Goal: Information Seeking & Learning: Check status

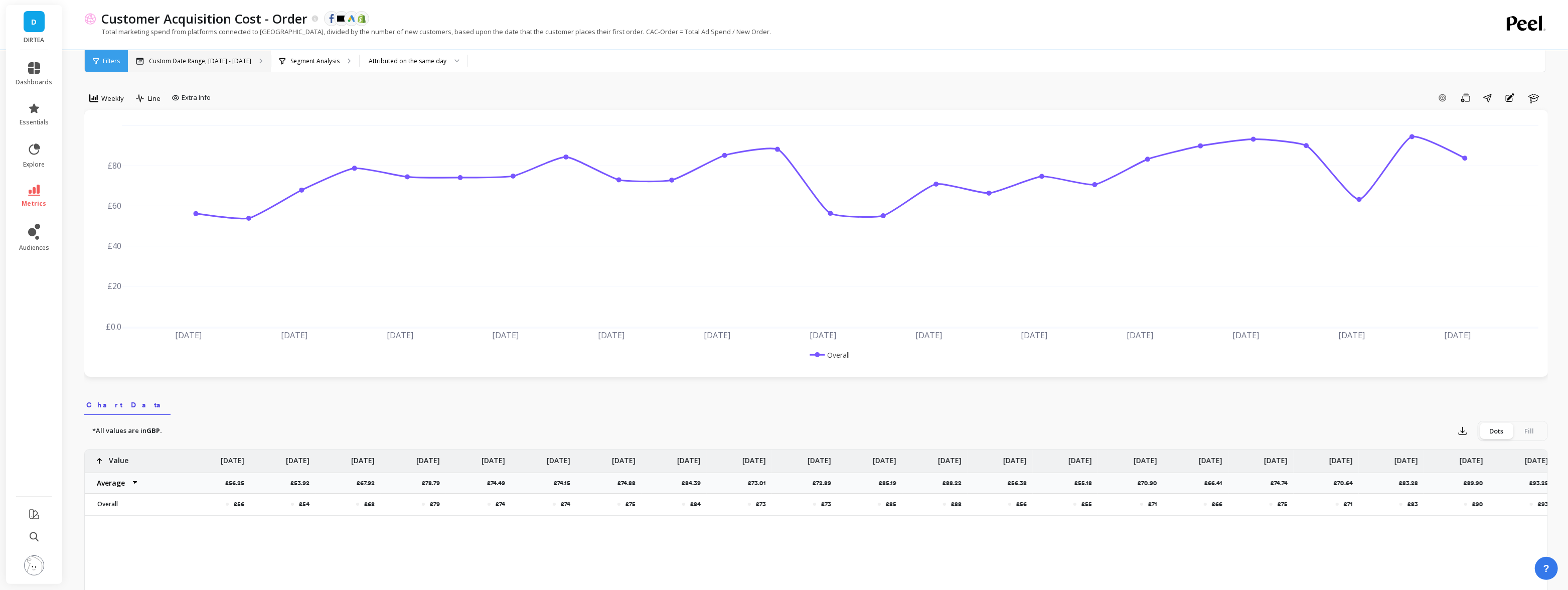
click at [222, 65] on div "Custom Date Range, [DATE] - [DATE]" at bounding box center [199, 61] width 143 height 22
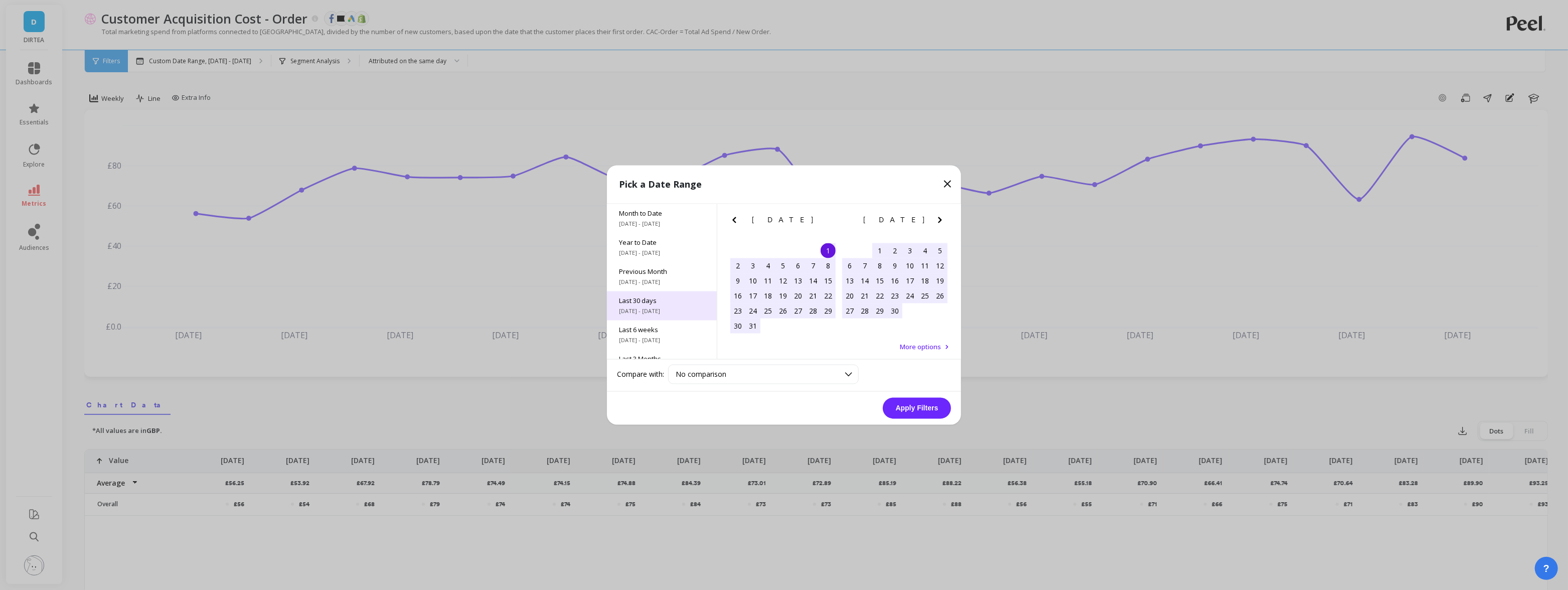
click at [677, 311] on span "[DATE] - [DATE]" at bounding box center [662, 311] width 86 height 8
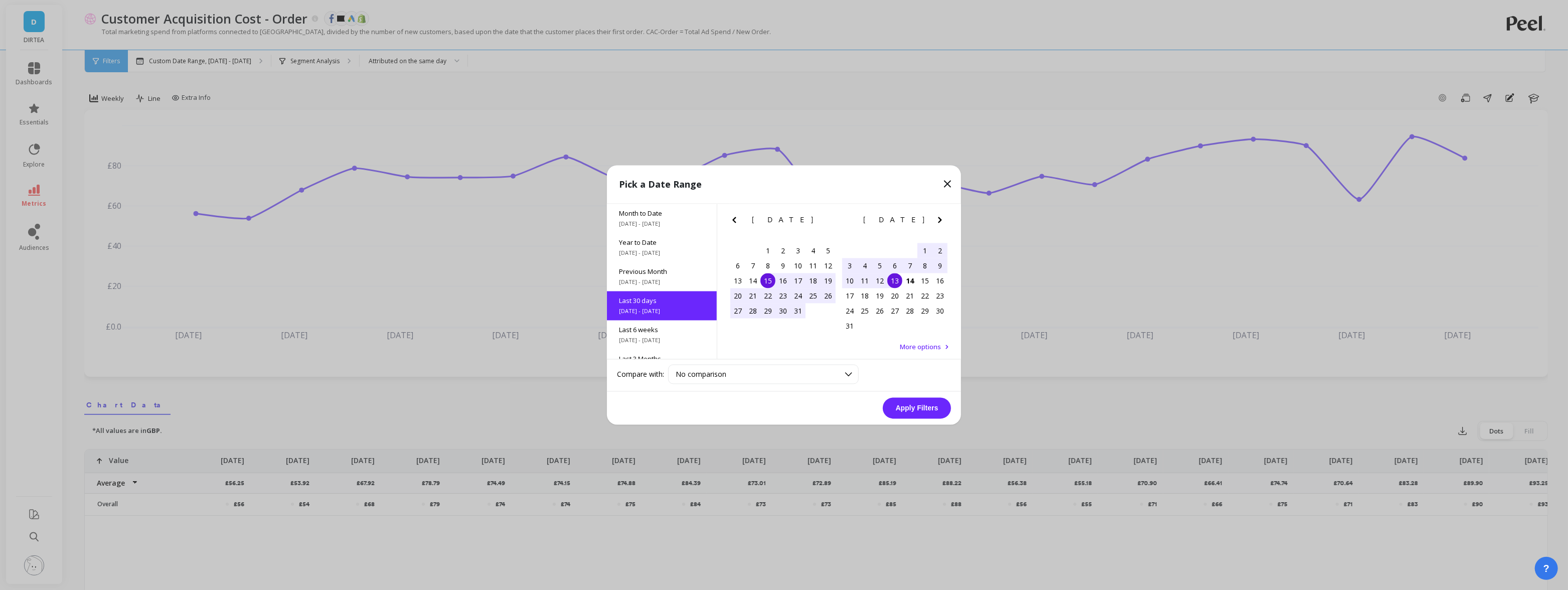
scroll to position [24, 0]
click at [767, 280] on div "15" at bounding box center [768, 281] width 15 height 15
click at [911, 283] on div "14" at bounding box center [909, 281] width 15 height 15
click at [906, 401] on button "Apply Filters" at bounding box center [917, 408] width 68 height 21
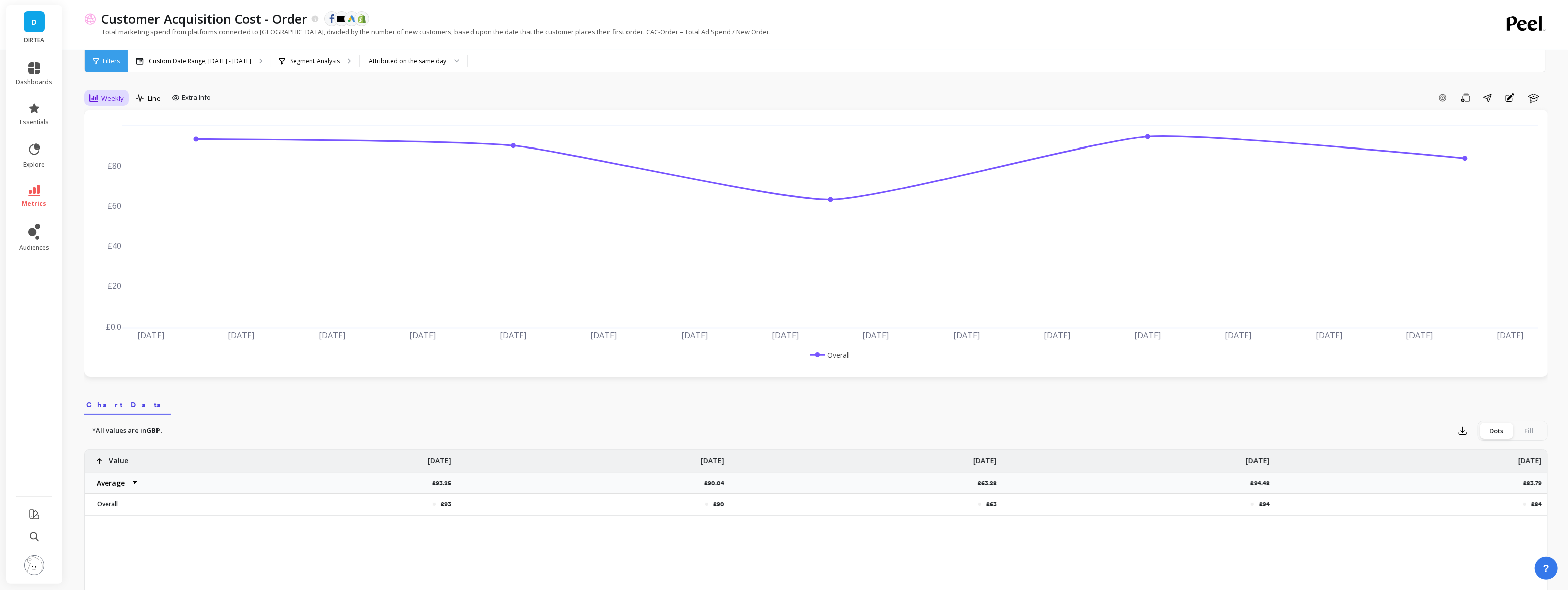
click at [114, 100] on span "Weekly" at bounding box center [112, 99] width 23 height 10
click at [127, 136] on div "Daily" at bounding box center [121, 140] width 57 height 10
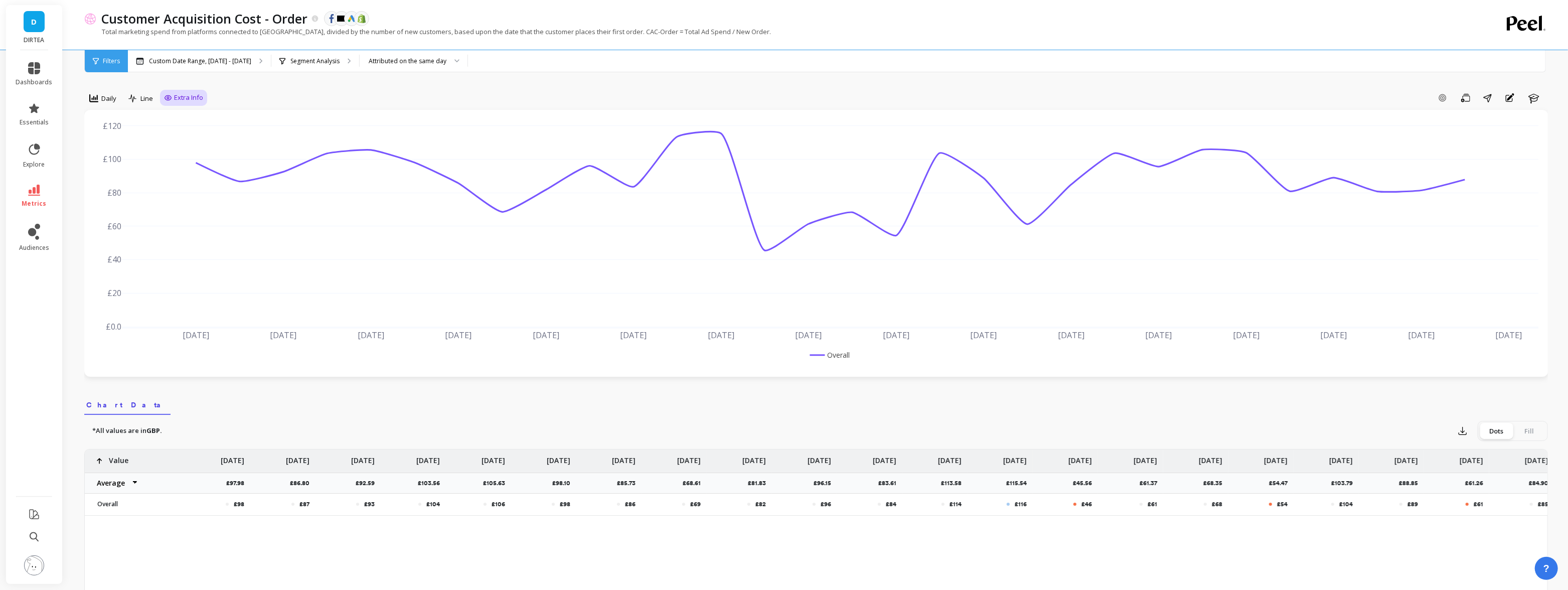
click at [181, 99] on span "Extra Info" at bounding box center [189, 97] width 29 height 10
click at [187, 156] on input "Values" at bounding box center [186, 156] width 35 height 10
checkbox input "true"
click at [416, 57] on div "Attributed on the same day" at bounding box center [408, 61] width 78 height 10
click at [323, 61] on p "Segment Analysis" at bounding box center [315, 61] width 49 height 8
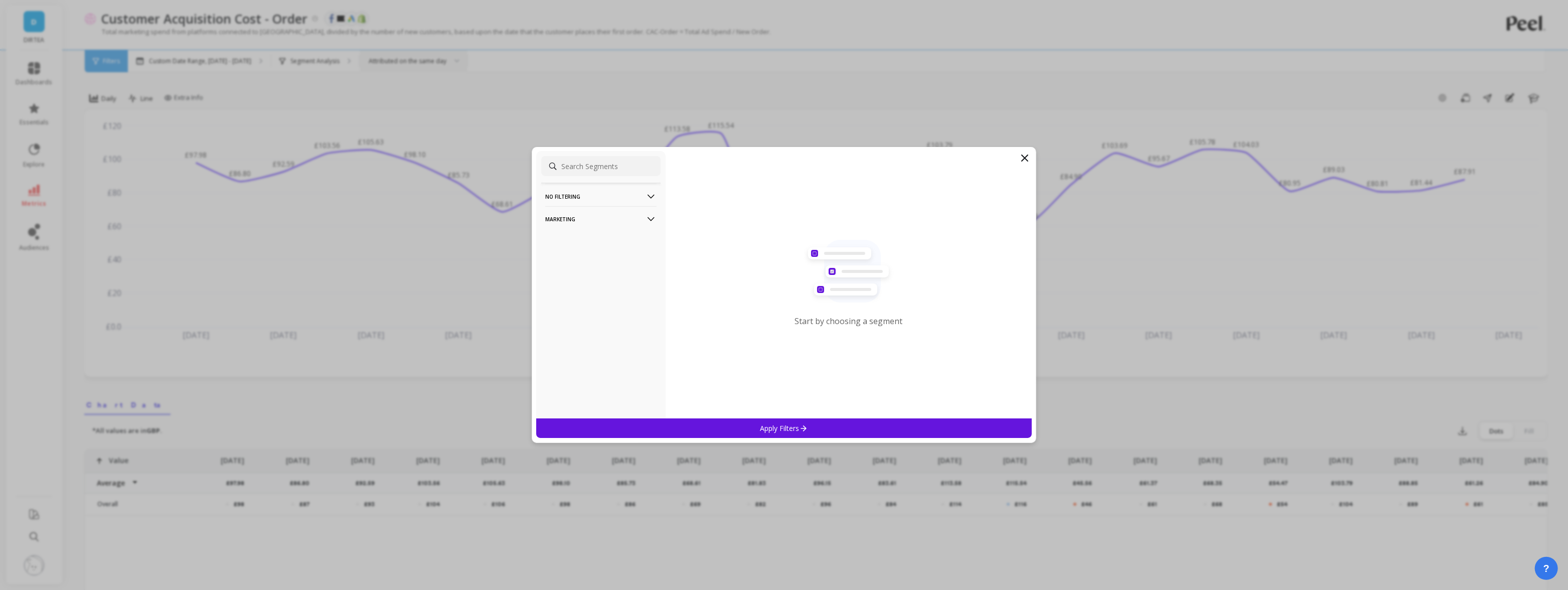
click at [600, 212] on p "Marketing" at bounding box center [601, 219] width 111 height 26
click at [577, 277] on div "Countries" at bounding box center [601, 273] width 119 height 16
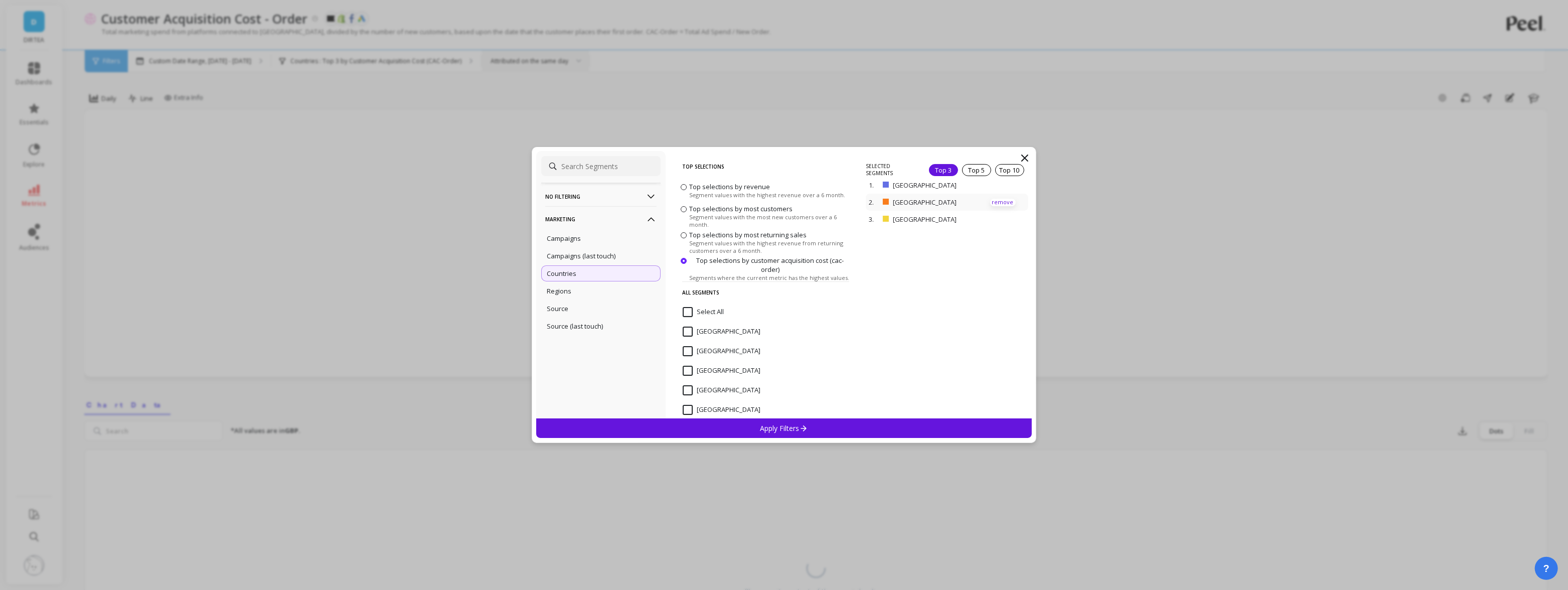
click at [1001, 200] on p "remove" at bounding box center [1003, 202] width 26 height 7
click at [808, 426] on icon at bounding box center [804, 428] width 9 height 9
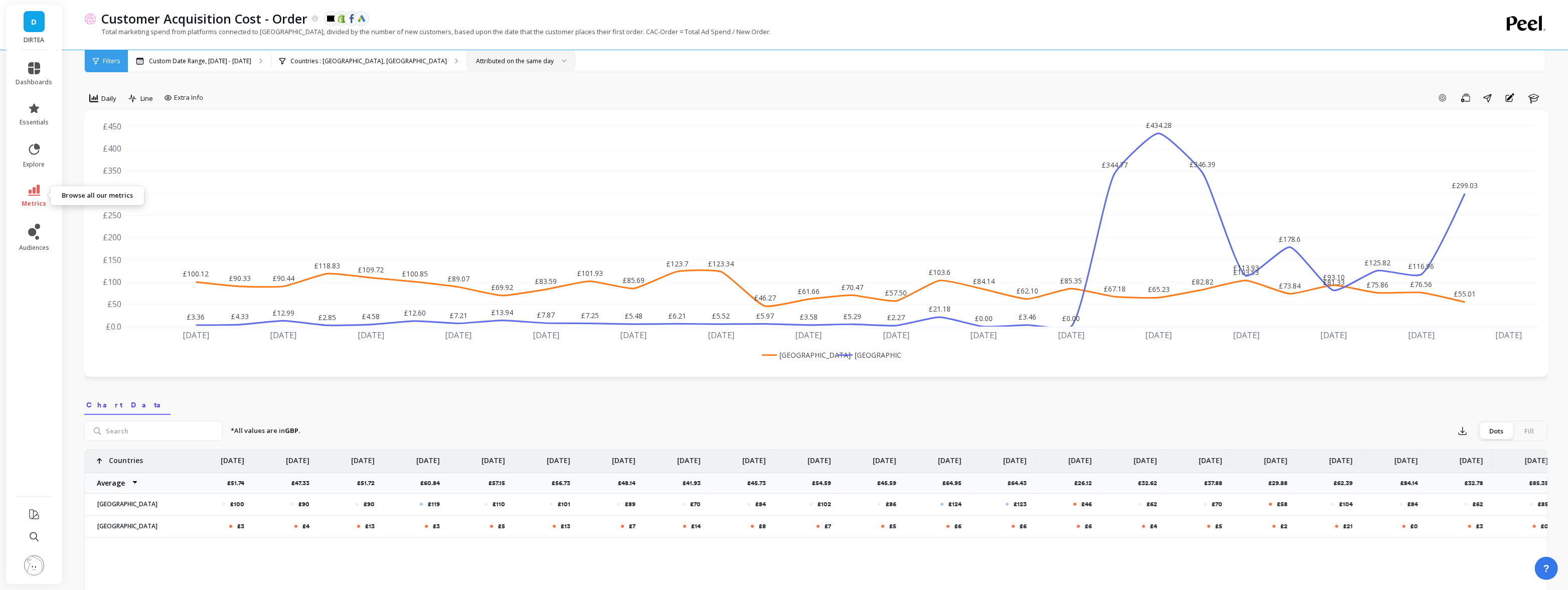
click at [34, 195] on icon at bounding box center [34, 190] width 12 height 11
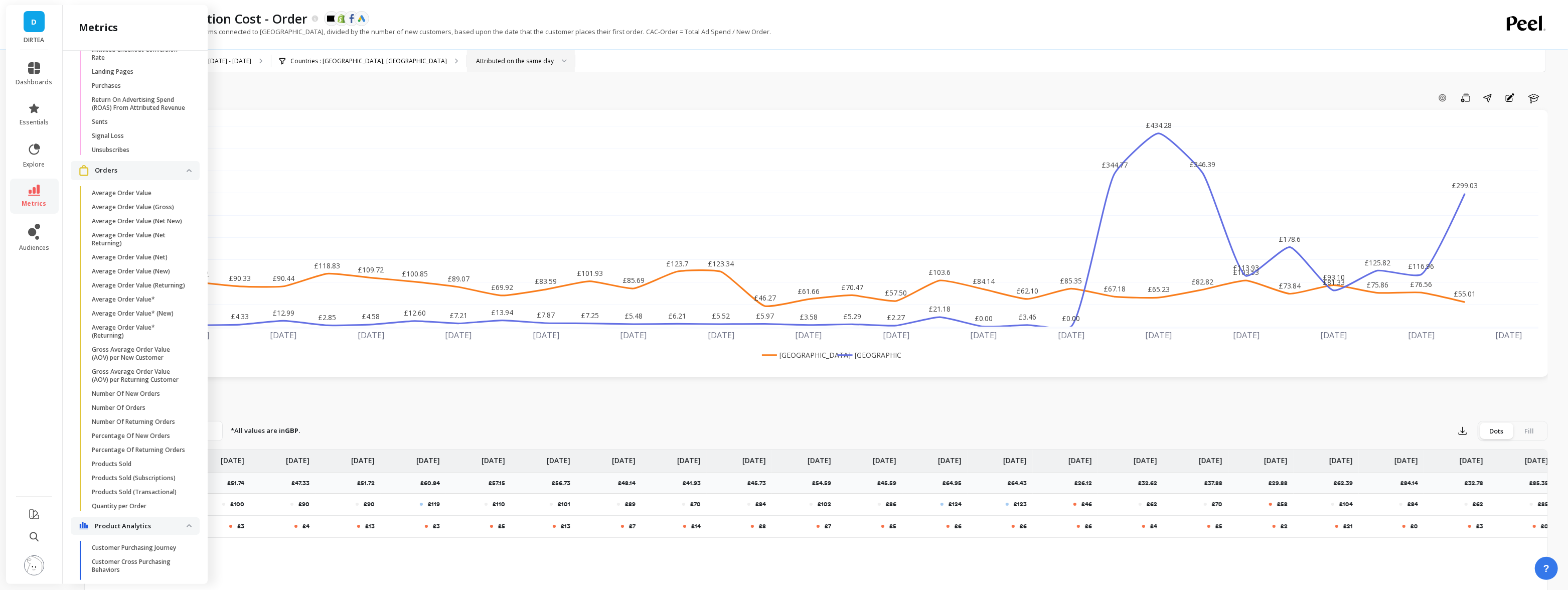
scroll to position [1500, 0]
click at [163, 390] on span "Number Of New Orders" at bounding box center [139, 393] width 96 height 8
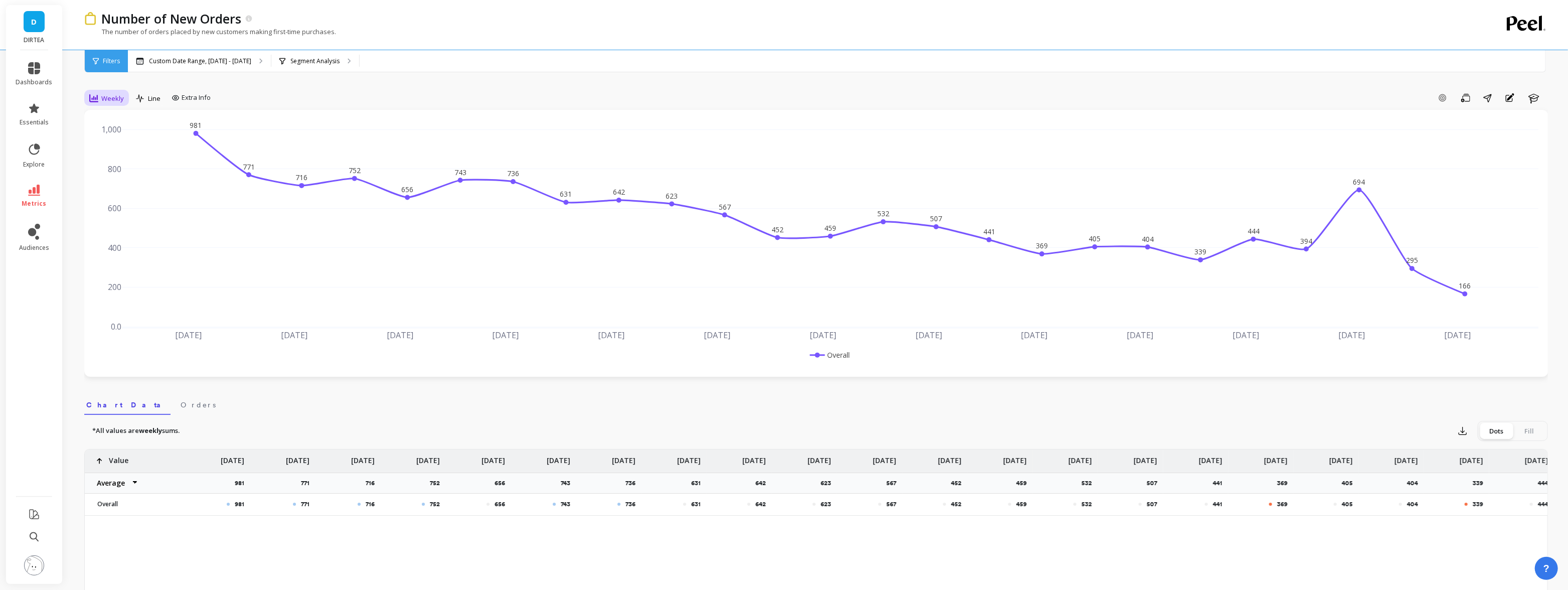
click at [110, 91] on div "Weekly" at bounding box center [107, 99] width 41 height 17
click at [106, 138] on div "Daily" at bounding box center [121, 140] width 57 height 10
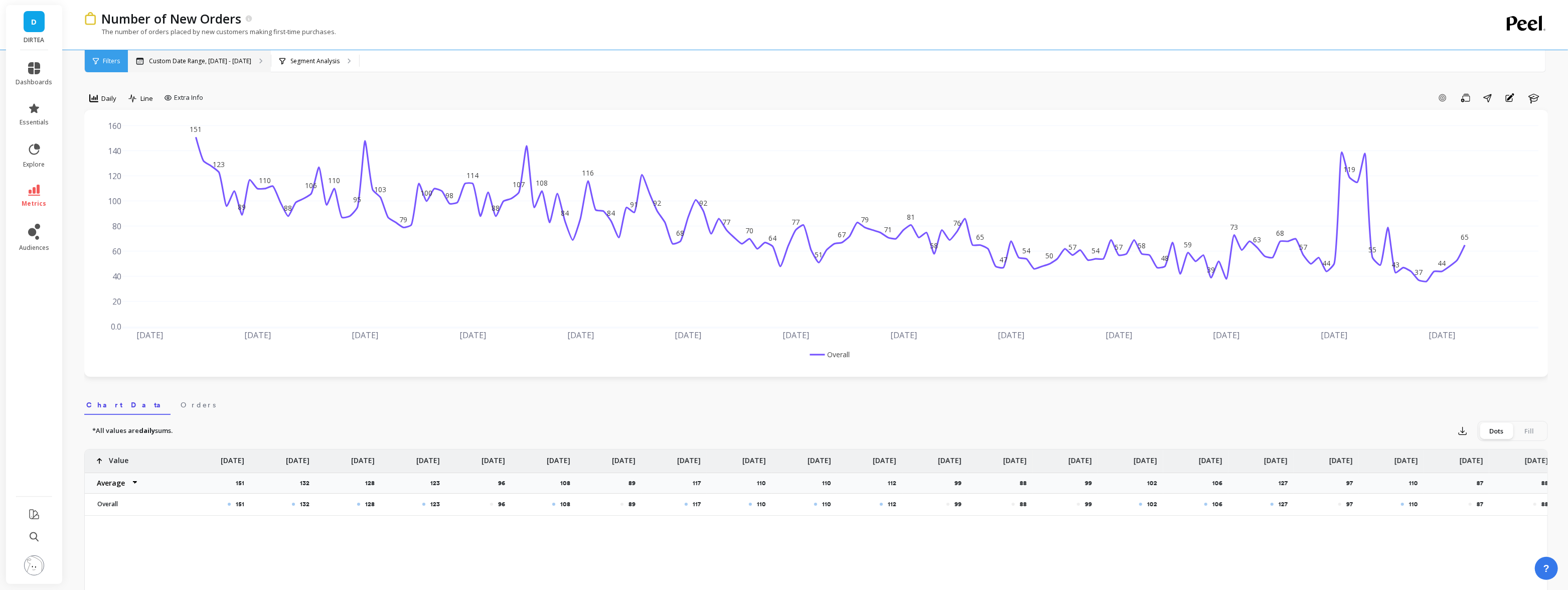
click at [193, 65] on div "Custom Date Range, [DATE] - [DATE]" at bounding box center [199, 61] width 143 height 22
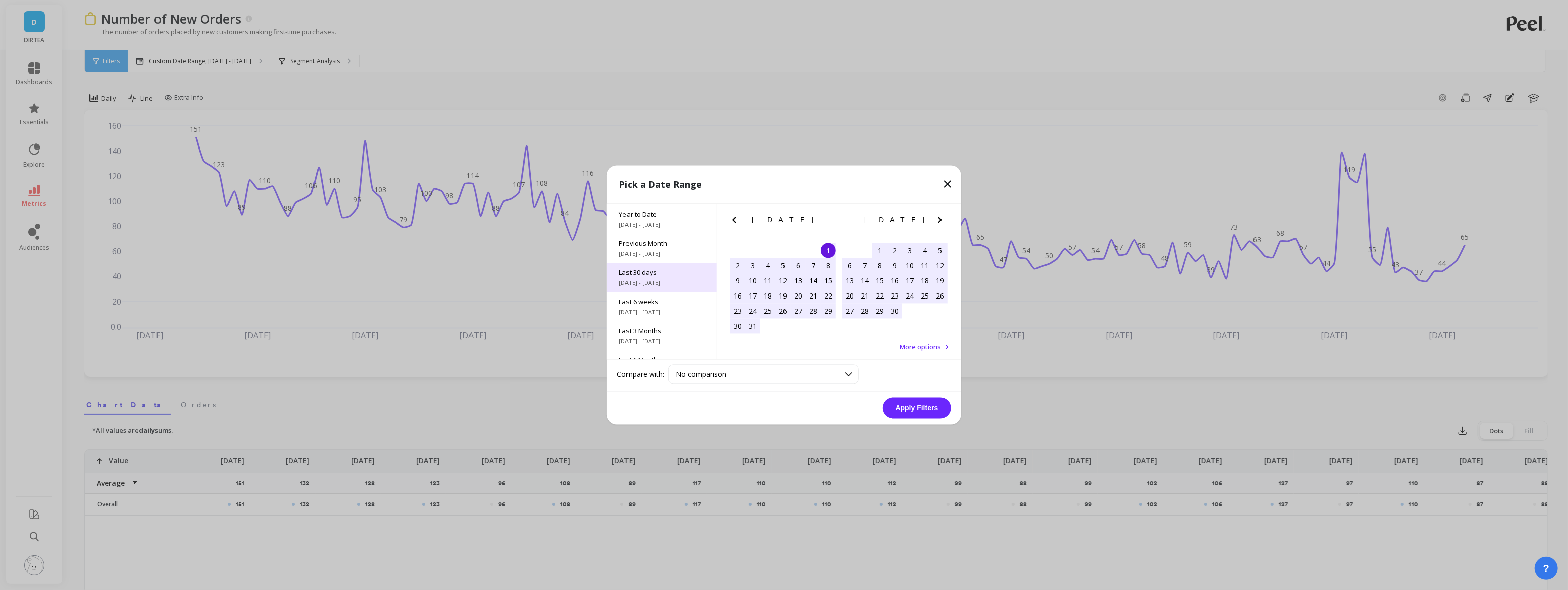
click at [666, 271] on span "Last 30 days" at bounding box center [662, 273] width 86 height 9
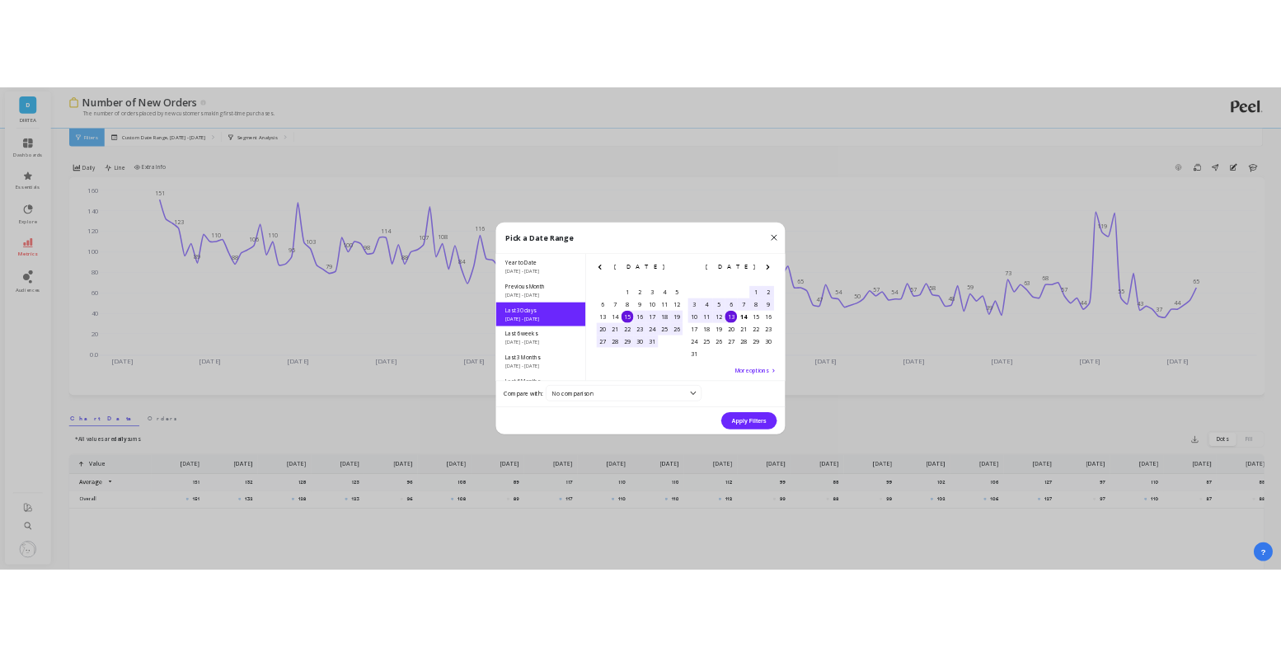
scroll to position [40, 0]
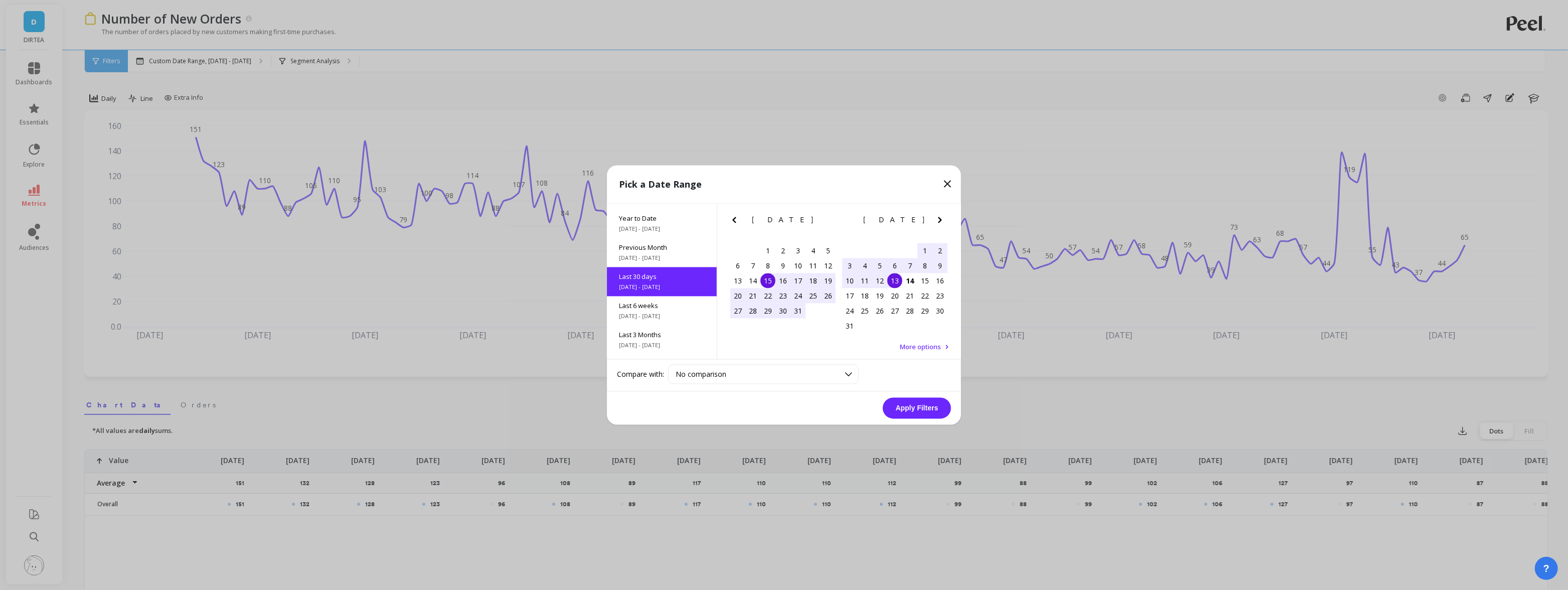
click at [764, 280] on div "15" at bounding box center [768, 281] width 15 height 15
click at [906, 281] on div "14" at bounding box center [909, 281] width 15 height 15
click at [914, 409] on button "Apply Filters" at bounding box center [917, 408] width 68 height 21
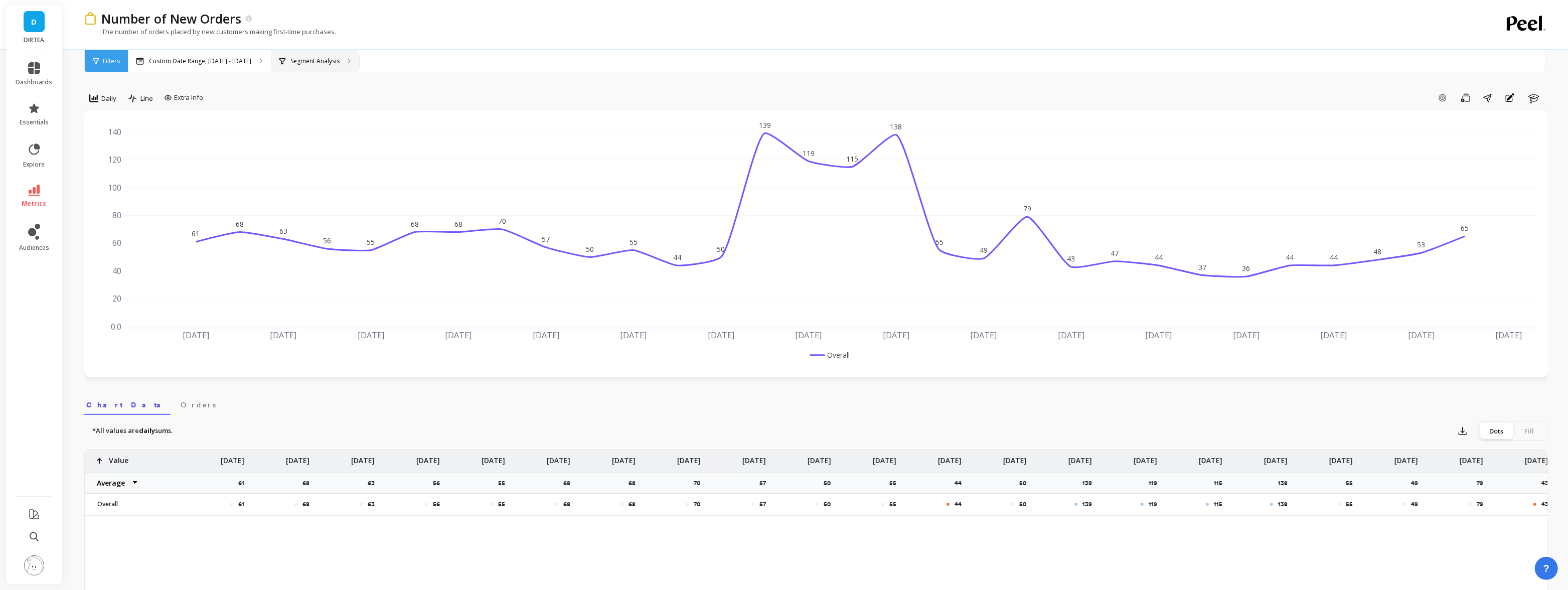
click at [318, 62] on p "Segment Analysis" at bounding box center [315, 61] width 49 height 8
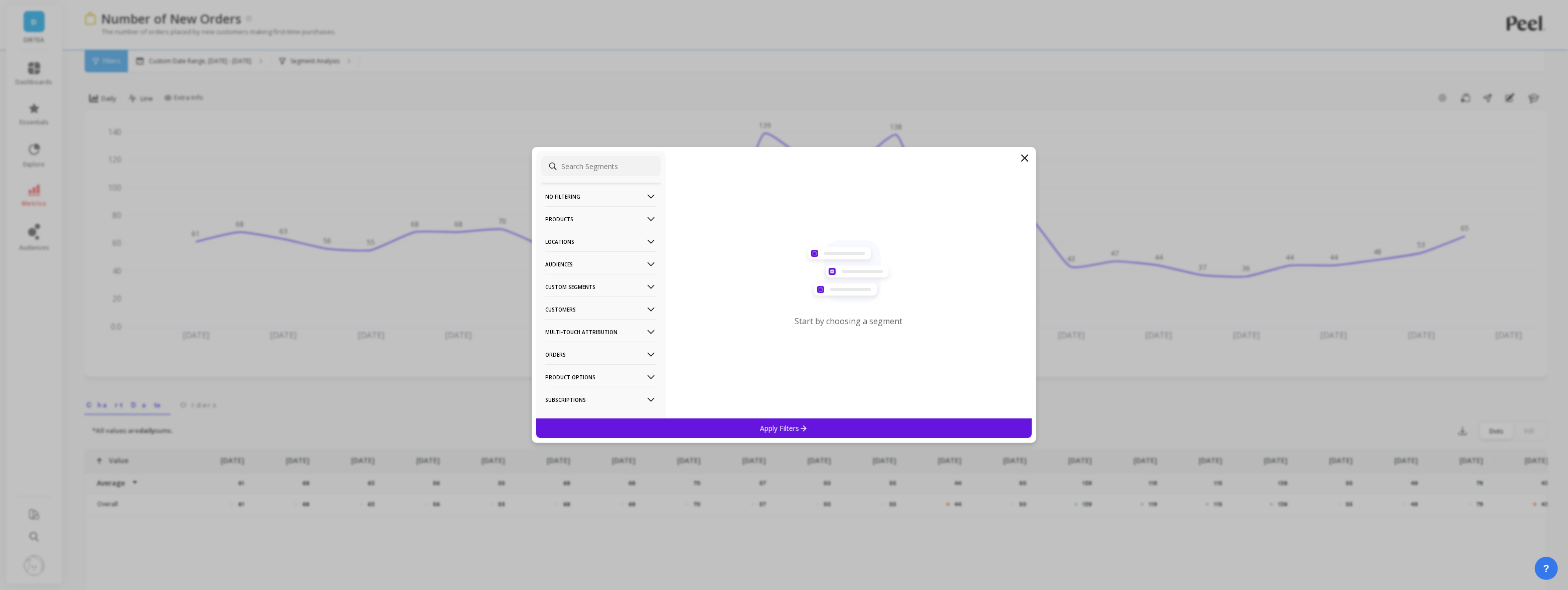
click at [635, 244] on p "Locations" at bounding box center [601, 242] width 111 height 26
click at [583, 275] on div "Countries" at bounding box center [601, 278] width 119 height 16
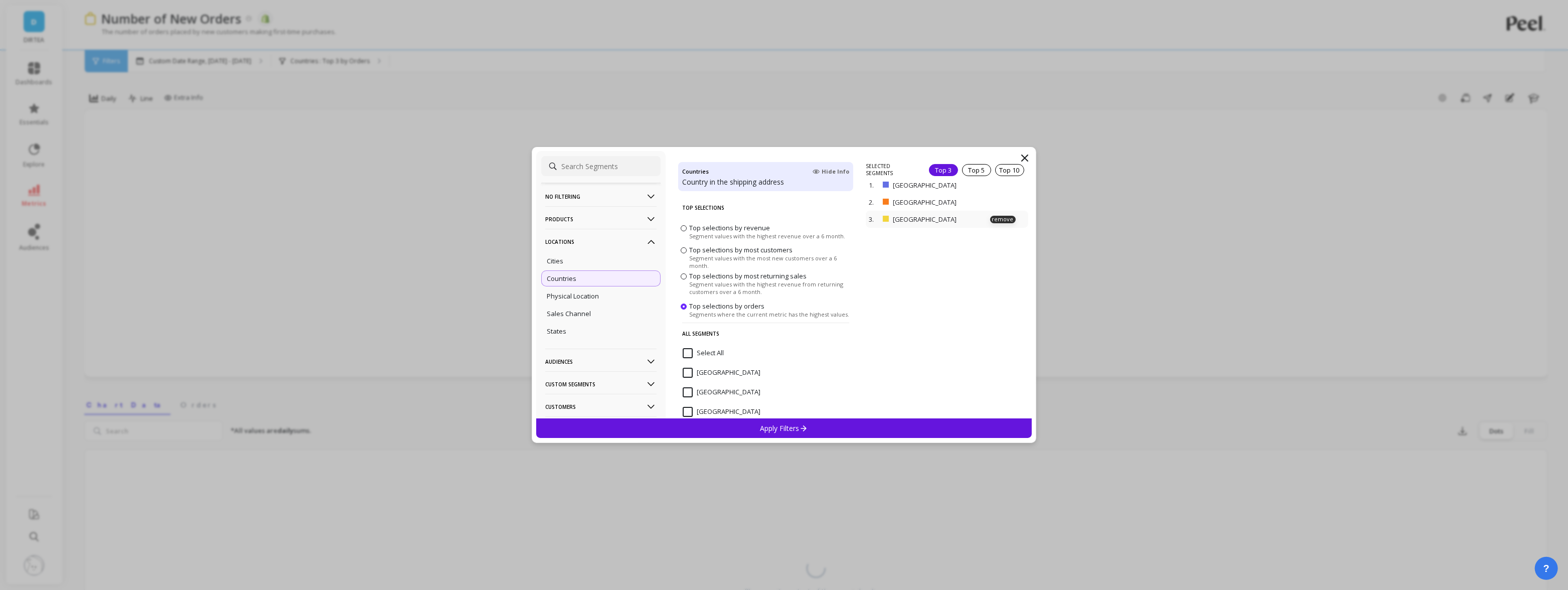
click at [1005, 211] on div "3. [GEOGRAPHIC_DATA] remove" at bounding box center [947, 219] width 162 height 17
click at [1005, 216] on p "remove" at bounding box center [1003, 219] width 26 height 7
click at [825, 420] on div "Apply Filters" at bounding box center [784, 428] width 495 height 19
